Goal: Information Seeking & Learning: Learn about a topic

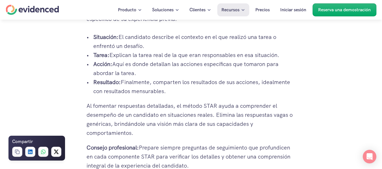
scroll to position [396, 0]
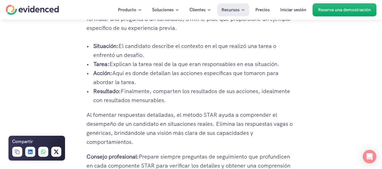
drag, startPoint x: 89, startPoint y: 46, endPoint x: 123, endPoint y: 59, distance: 36.3
click at [123, 59] on li "Situación: El candidato describe el contexto en el que realizó una tarea o enfr…" at bounding box center [194, 51] width 202 height 18
click at [123, 59] on p "Situación: El candidato describe el contexto en el que realizó una tarea o enfr…" at bounding box center [194, 51] width 202 height 18
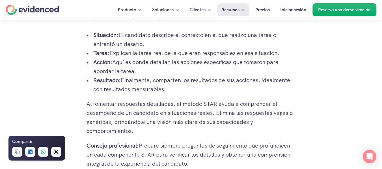
scroll to position [452, 0]
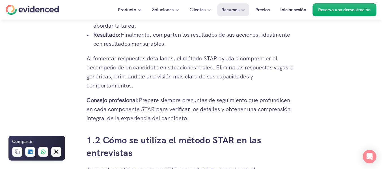
drag, startPoint x: 85, startPoint y: 44, endPoint x: 170, endPoint y: 86, distance: 94.6
copy div "Situación: El candidato describe el contexto en el que realizó una tarea o enfr…"
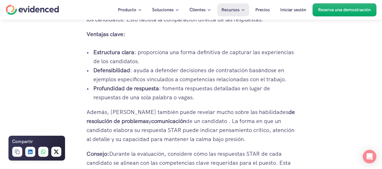
scroll to position [848, 0]
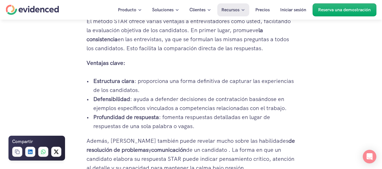
drag, startPoint x: 86, startPoint y: 42, endPoint x: 104, endPoint y: 42, distance: 18.6
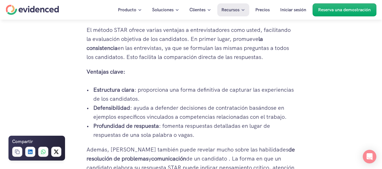
click at [110, 55] on font "en las entrevistas, ya que se formulan las mismas preguntas a todos los candida…" at bounding box center [188, 52] width 204 height 16
click at [192, 39] on div "¿Quiere tomar decisiones de contratación más precisas? Vea una demostración ráp…" at bounding box center [191, 30] width 382 height 21
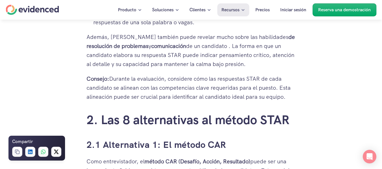
scroll to position [932, 0]
drag, startPoint x: 192, startPoint y: 68, endPoint x: 227, endPoint y: 66, distance: 34.8
copy div "En primer lugar, promueve la consistencia en las entrevistas, ya que se formula…"
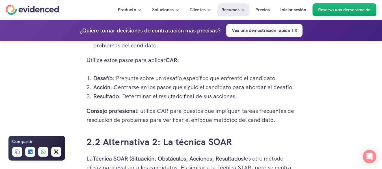
scroll to position [1158, 0]
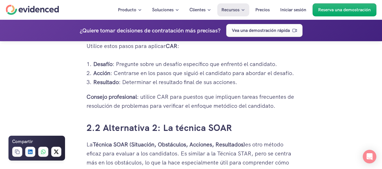
drag, startPoint x: 140, startPoint y: 75, endPoint x: 293, endPoint y: 113, distance: 157.7
copy div "el método CAR (Desafío, Acción, Resultado) puede ser una herramienta fiable par…"
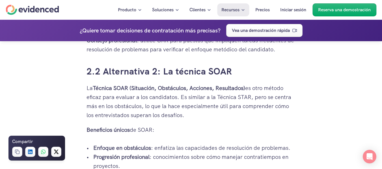
scroll to position [1243, 0]
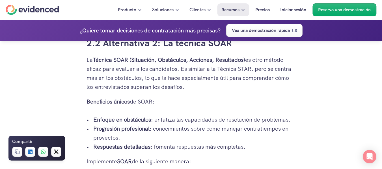
drag, startPoint x: 88, startPoint y: 68, endPoint x: 190, endPoint y: 78, distance: 102.2
drag, startPoint x: 190, startPoint y: 78, endPoint x: 86, endPoint y: 88, distance: 104.2
click at [189, 78] on font "es otro método eficaz para evaluar a los candidatos. Es similar a la Técnica ST…" at bounding box center [189, 73] width 206 height 34
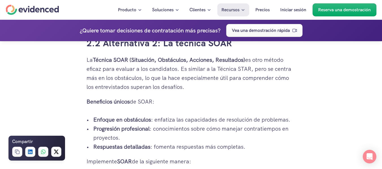
drag, startPoint x: 86, startPoint y: 68, endPoint x: 175, endPoint y: 93, distance: 92.3
click at [175, 91] on font "es otro método eficaz para evaluar a los candidatos. Es similar a la Técnica ST…" at bounding box center [189, 73] width 206 height 34
drag, startPoint x: 88, startPoint y: 68, endPoint x: 92, endPoint y: 68, distance: 4.0
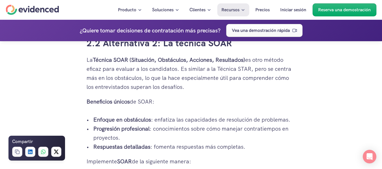
click at [94, 70] on p "La Técnica SOAR (Situación, Obstáculos, Acciones, Resultados) es otro método ef…" at bounding box center [190, 73] width 209 height 36
click at [92, 64] on font "La" at bounding box center [89, 59] width 6 height 7
click at [87, 64] on font "La" at bounding box center [89, 59] width 6 height 7
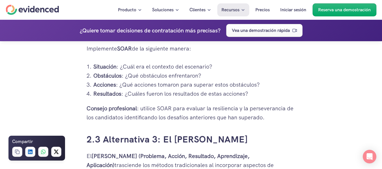
scroll to position [1384, 0]
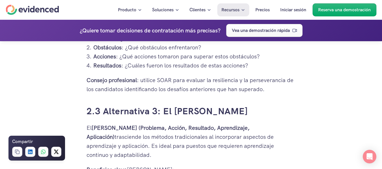
drag, startPoint x: 87, startPoint y: 69, endPoint x: 283, endPoint y: 105, distance: 198.4
copy div "La Técnica SOAR (Situación, Obstáculos, Acciones, Resultados) es otro método ef…"
click at [150, 92] on font ": utilice SOAR para evaluar la resiliencia y la perseverancia de los candidatos…" at bounding box center [190, 85] width 208 height 16
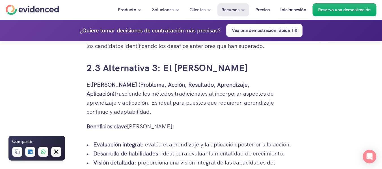
scroll to position [1441, 0]
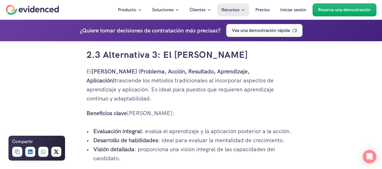
click at [104, 78] on font "[PERSON_NAME] (Problema, Acción, Resultado, Aprendizaje, Aplicación)" at bounding box center [168, 76] width 164 height 16
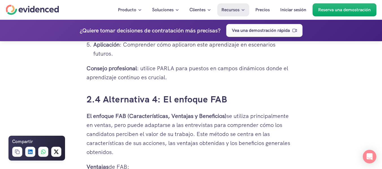
scroll to position [1610, 0]
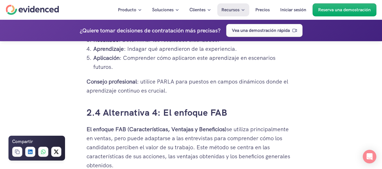
drag, startPoint x: 87, startPoint y: 80, endPoint x: 180, endPoint y: 97, distance: 94.8
copy div "El [PERSON_NAME] (Problema, Acción, Resultado, Aprendizaje, Aplicación) trascie…"
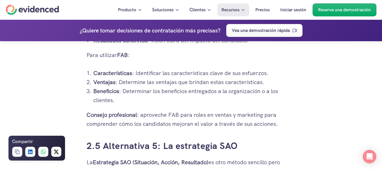
scroll to position [1808, 0]
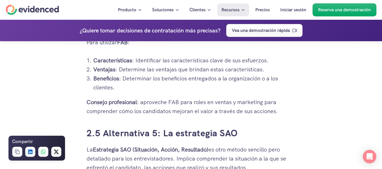
drag, startPoint x: 87, startPoint y: 82, endPoint x: 287, endPoint y: 128, distance: 205.5
copy div "El enfoque FAB (Características, Ventajas y Beneficios) se utiliza principalmen…"
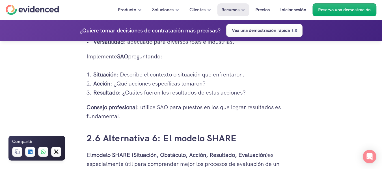
scroll to position [2006, 0]
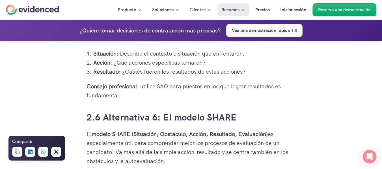
drag, startPoint x: 87, startPoint y: 74, endPoint x: 151, endPoint y: 105, distance: 71.0
copy div "La Estrategia SAO (Situación, Acción, Resultado) es otro método sencillo pero d…"
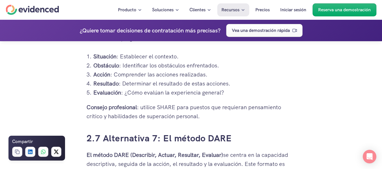
scroll to position [2204, 0]
drag, startPoint x: 86, startPoint y: 86, endPoint x: 214, endPoint y: 123, distance: 133.1
copy div "El modelo SHARE (Situación, Obstáculo, Acción, Resultado, Evaluación) es especi…"
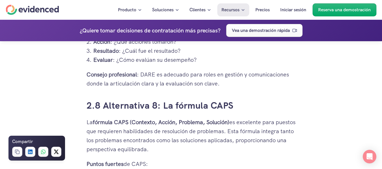
scroll to position [2458, 0]
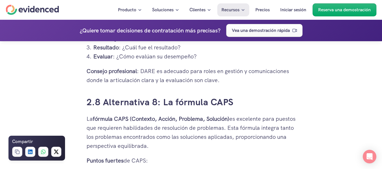
drag, startPoint x: 87, startPoint y: 107, endPoint x: 240, endPoint y: 94, distance: 153.6
copy div "El método DARE (Describir, Actuar, Resultar, Evaluar) se centra en la capacidad…"
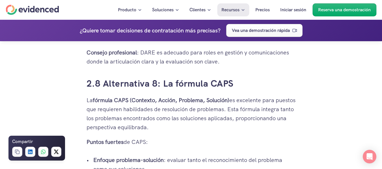
scroll to position [2486, 0]
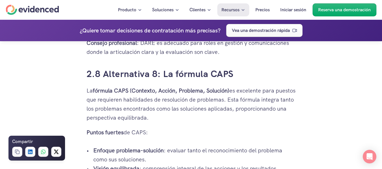
drag, startPoint x: 86, startPoint y: 99, endPoint x: 169, endPoint y: 111, distance: 83.6
click at [169, 111] on font "es excelente para puestos que requieren habilidades de resolución de problemas.…" at bounding box center [191, 104] width 210 height 34
click at [88, 94] on font "La" at bounding box center [89, 90] width 6 height 7
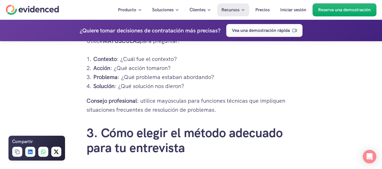
scroll to position [2656, 0]
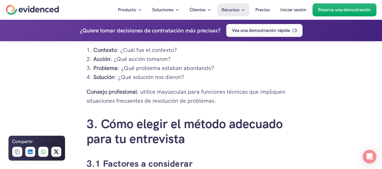
drag, startPoint x: 87, startPoint y: 100, endPoint x: 220, endPoint y: 109, distance: 133.1
copy div "La fórmula CAPS (Contexto, Acción, Problema, Solución) es excelente para puesto…"
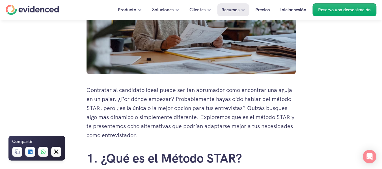
scroll to position [198, 0]
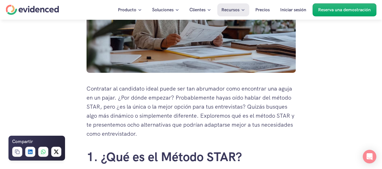
drag, startPoint x: 218, startPoint y: 110, endPoint x: 86, endPoint y: 93, distance: 133.1
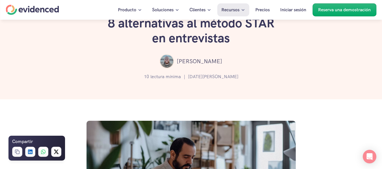
scroll to position [0, 0]
